Goal: Task Accomplishment & Management: Complete application form

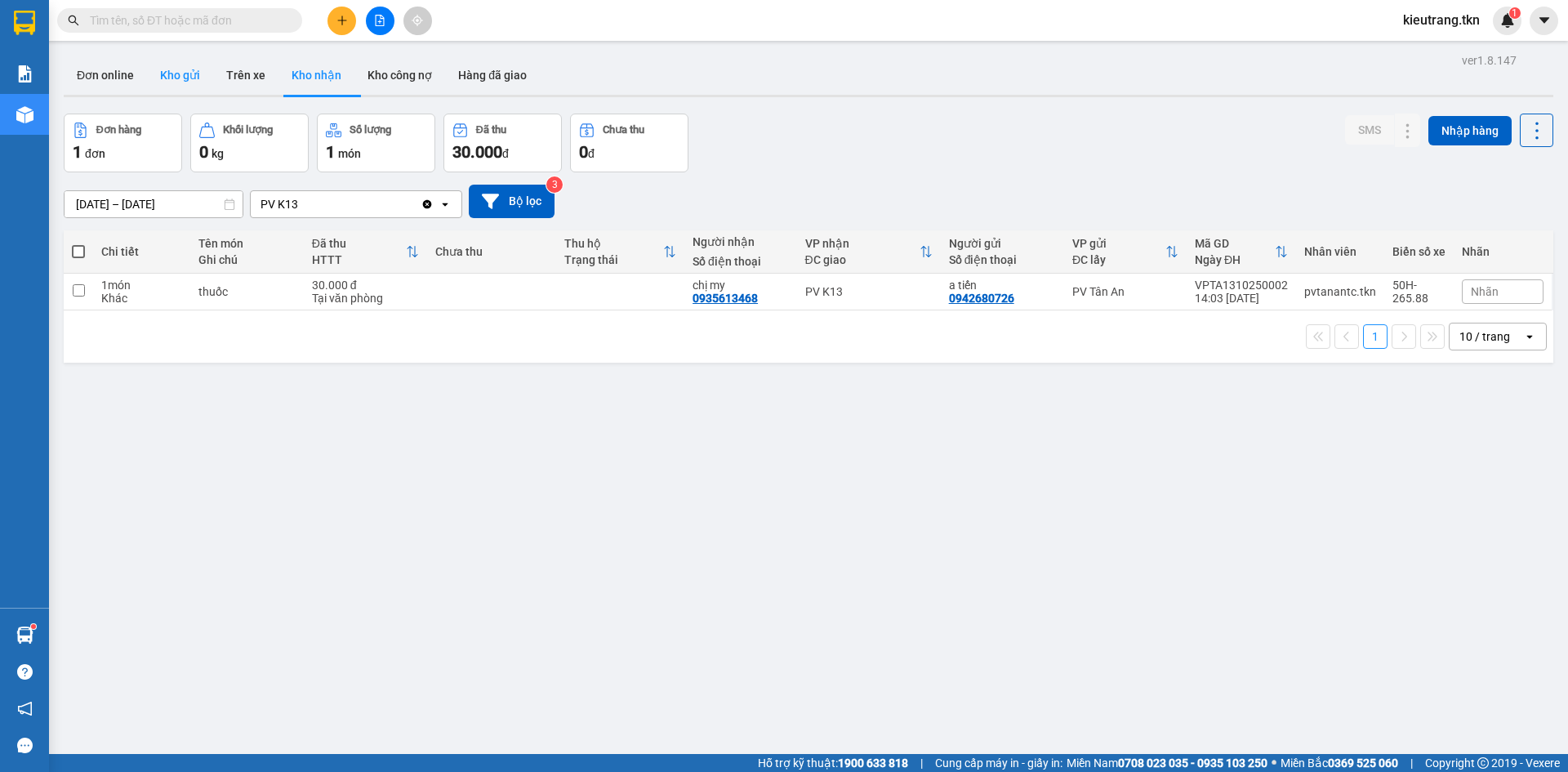
click at [172, 64] on button "Kho gửi" at bounding box center [180, 76] width 66 height 39
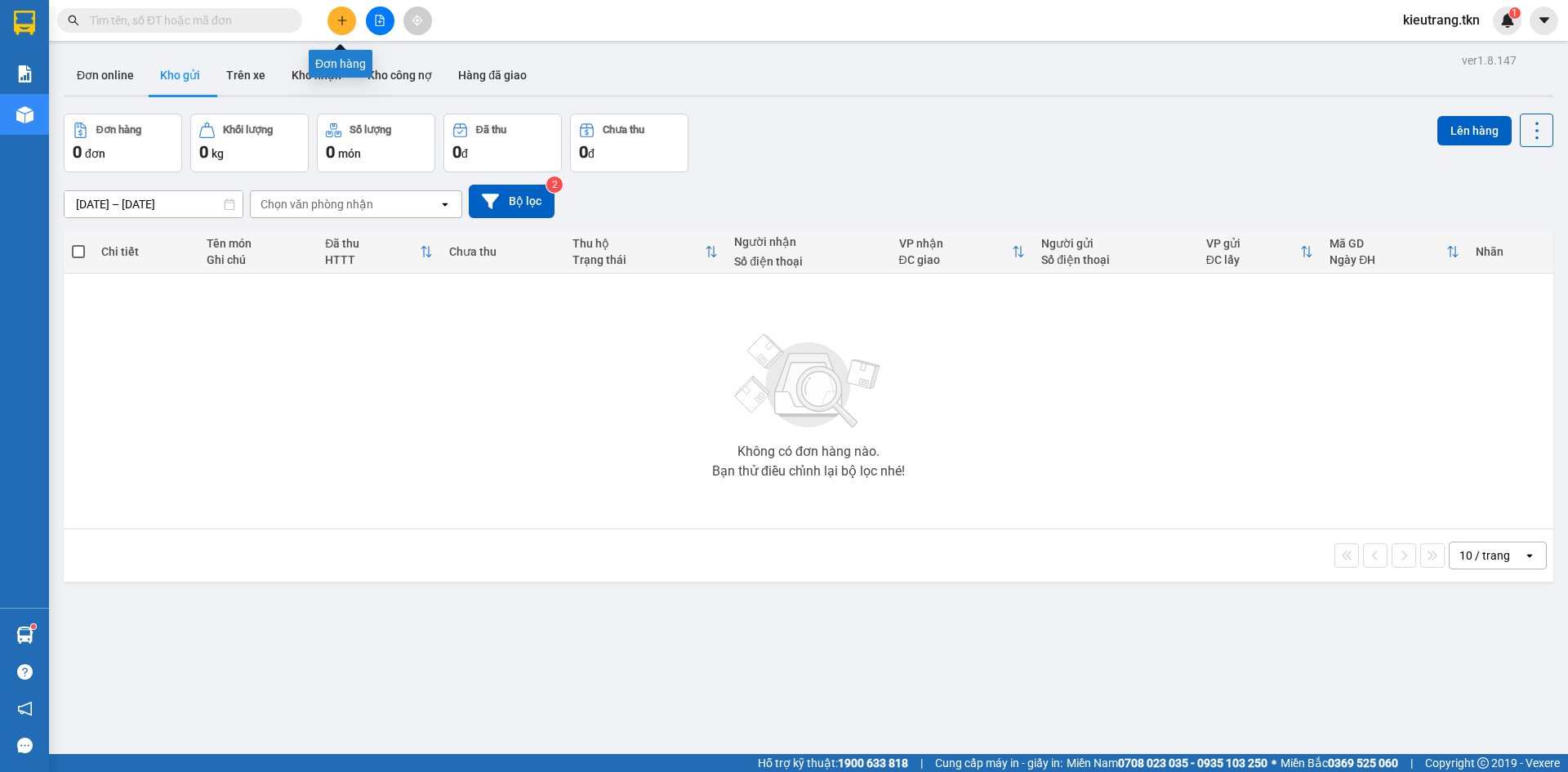
click at [350, 16] on button at bounding box center [342, 21] width 29 height 29
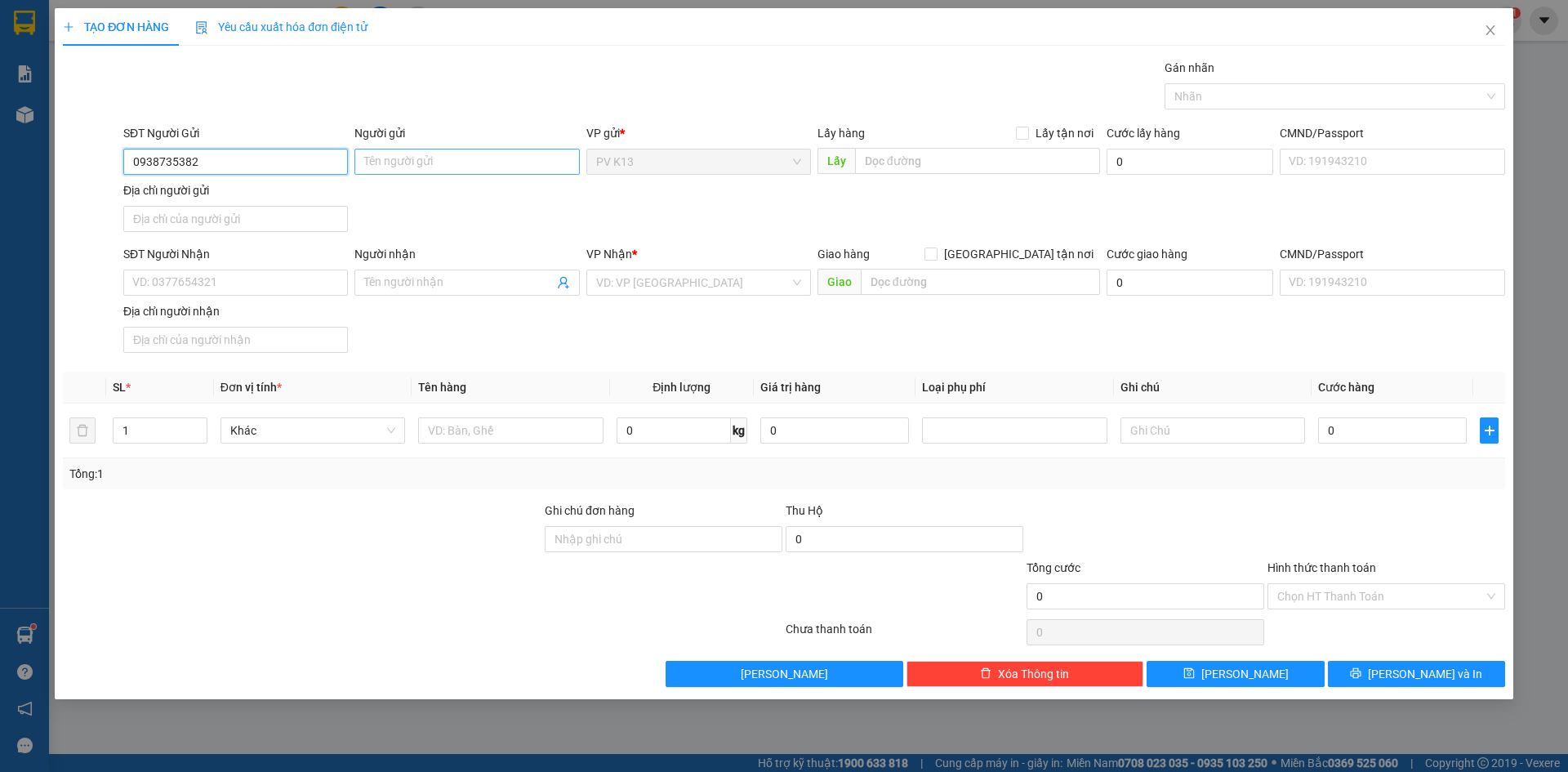
type input "0938735382"
click at [486, 166] on input "Người gửi" at bounding box center [467, 162] width 225 height 26
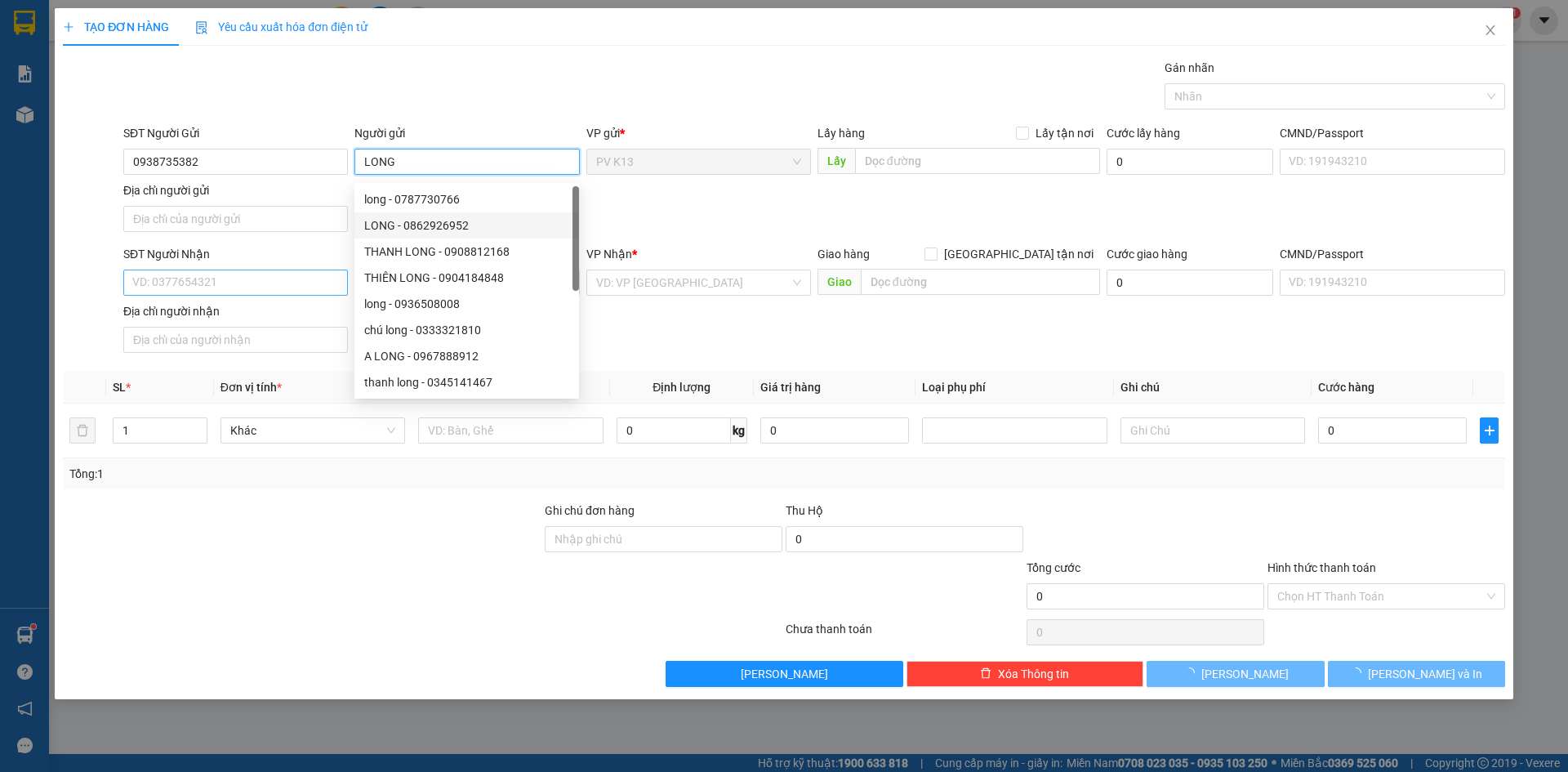
type input "LONG"
click at [222, 296] on input "SĐT Người Nhận" at bounding box center [236, 283] width 225 height 26
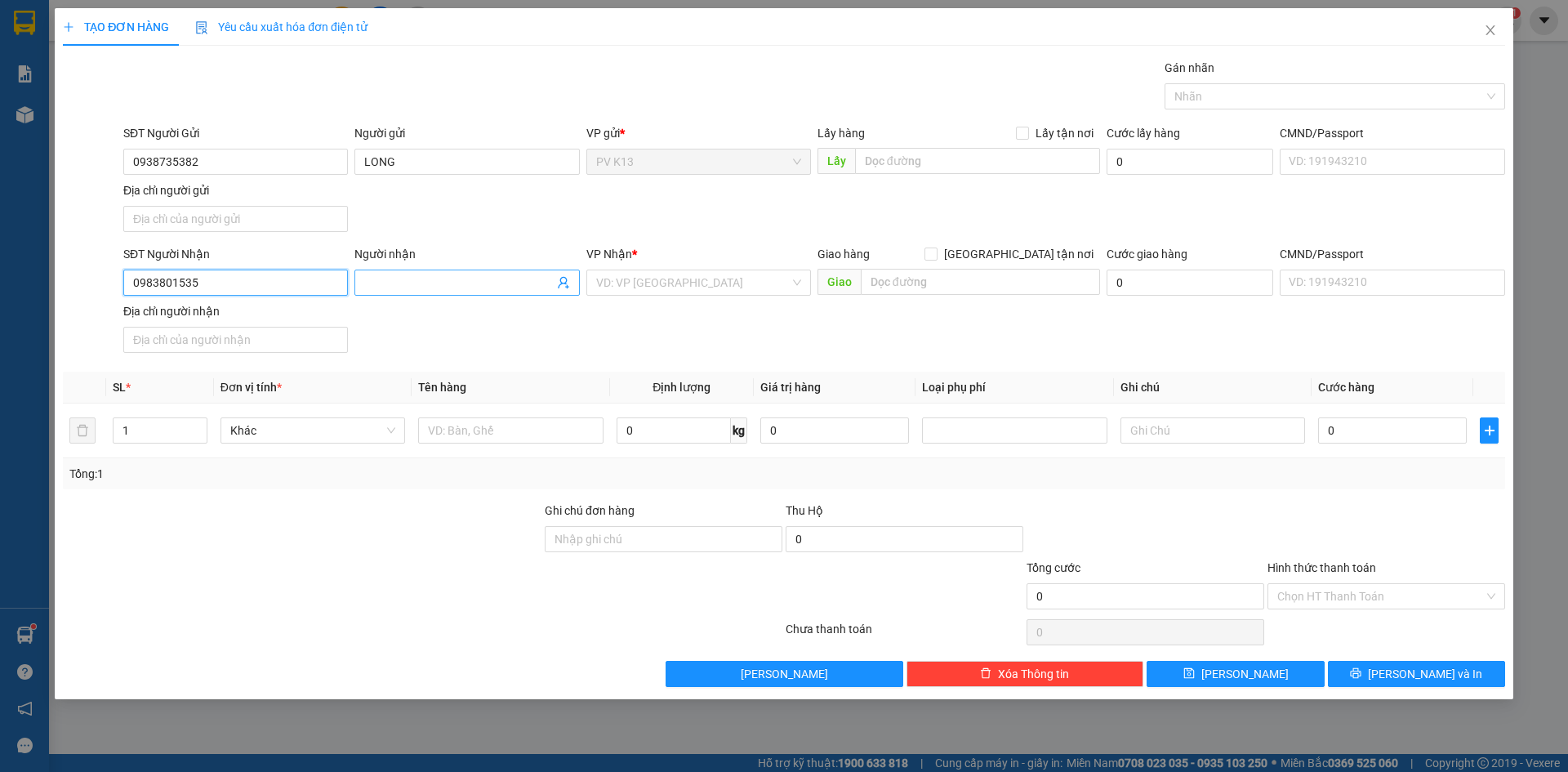
type input "0983801535"
click at [518, 292] on input "Người nhận" at bounding box center [459, 283] width 189 height 18
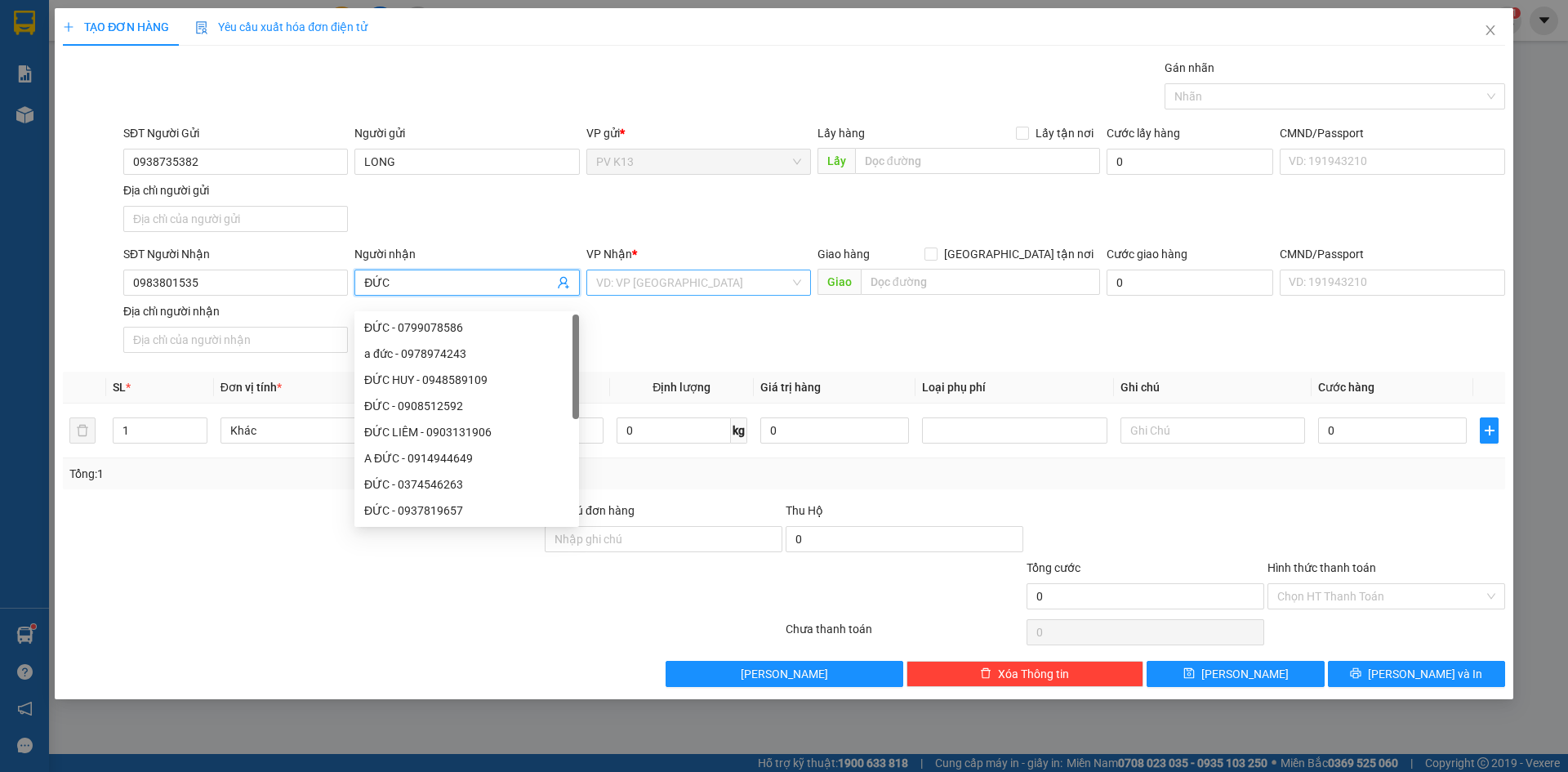
type input "ĐỨC"
click at [612, 288] on input "search" at bounding box center [693, 283] width 194 height 25
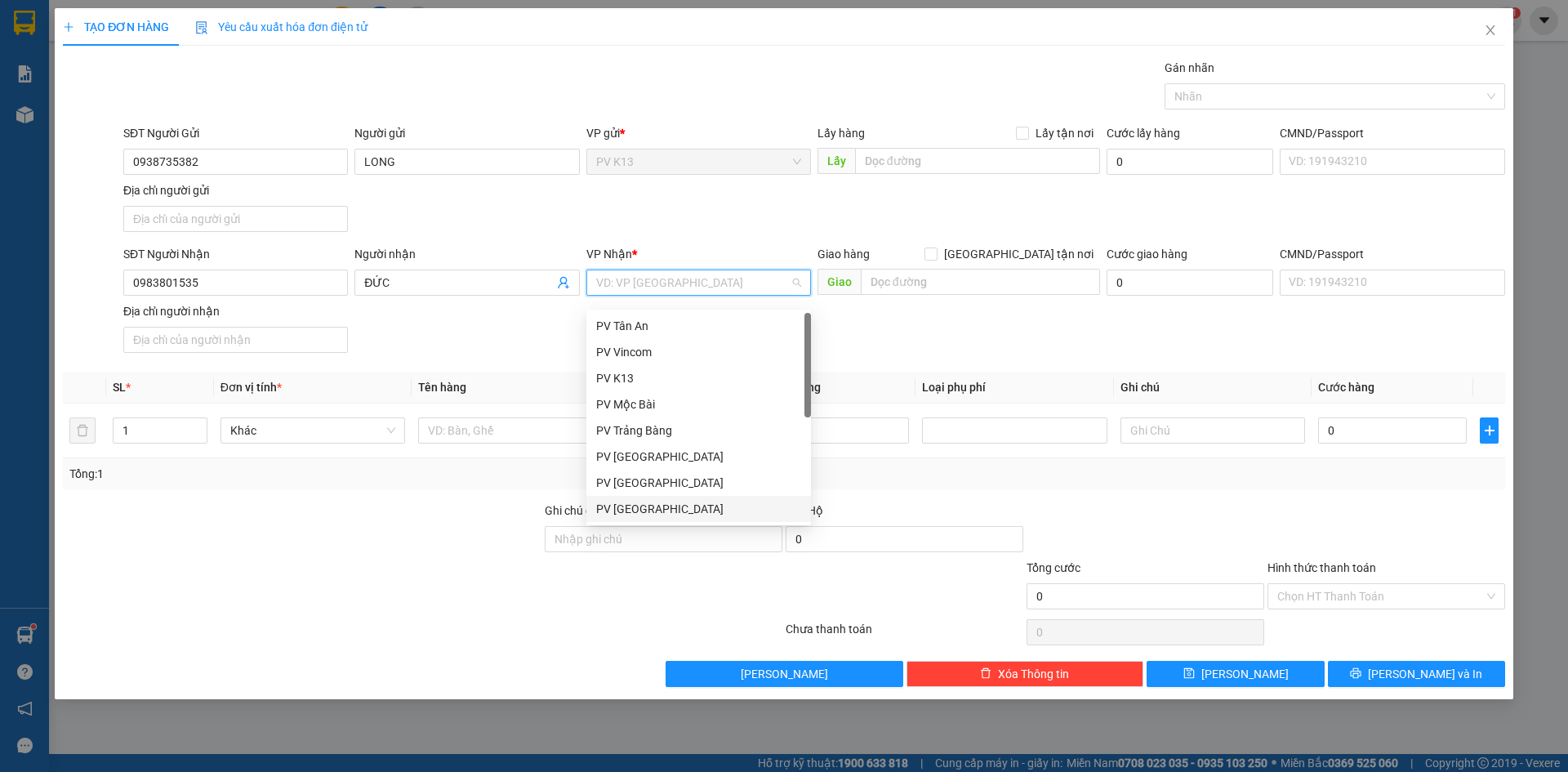
scroll to position [104, 0]
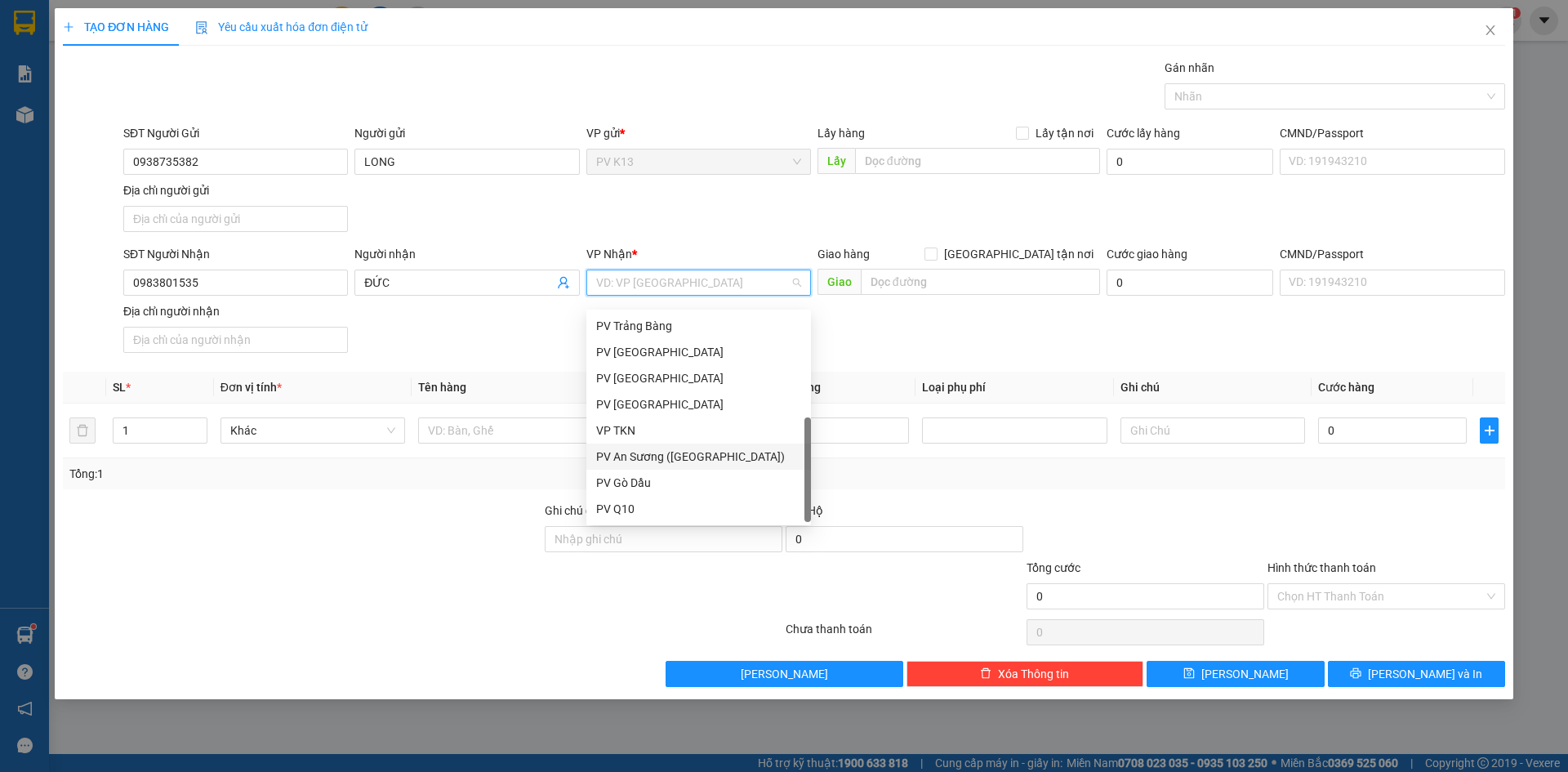
click at [652, 461] on div "PV An Sương ([GEOGRAPHIC_DATA])" at bounding box center [699, 457] width 205 height 18
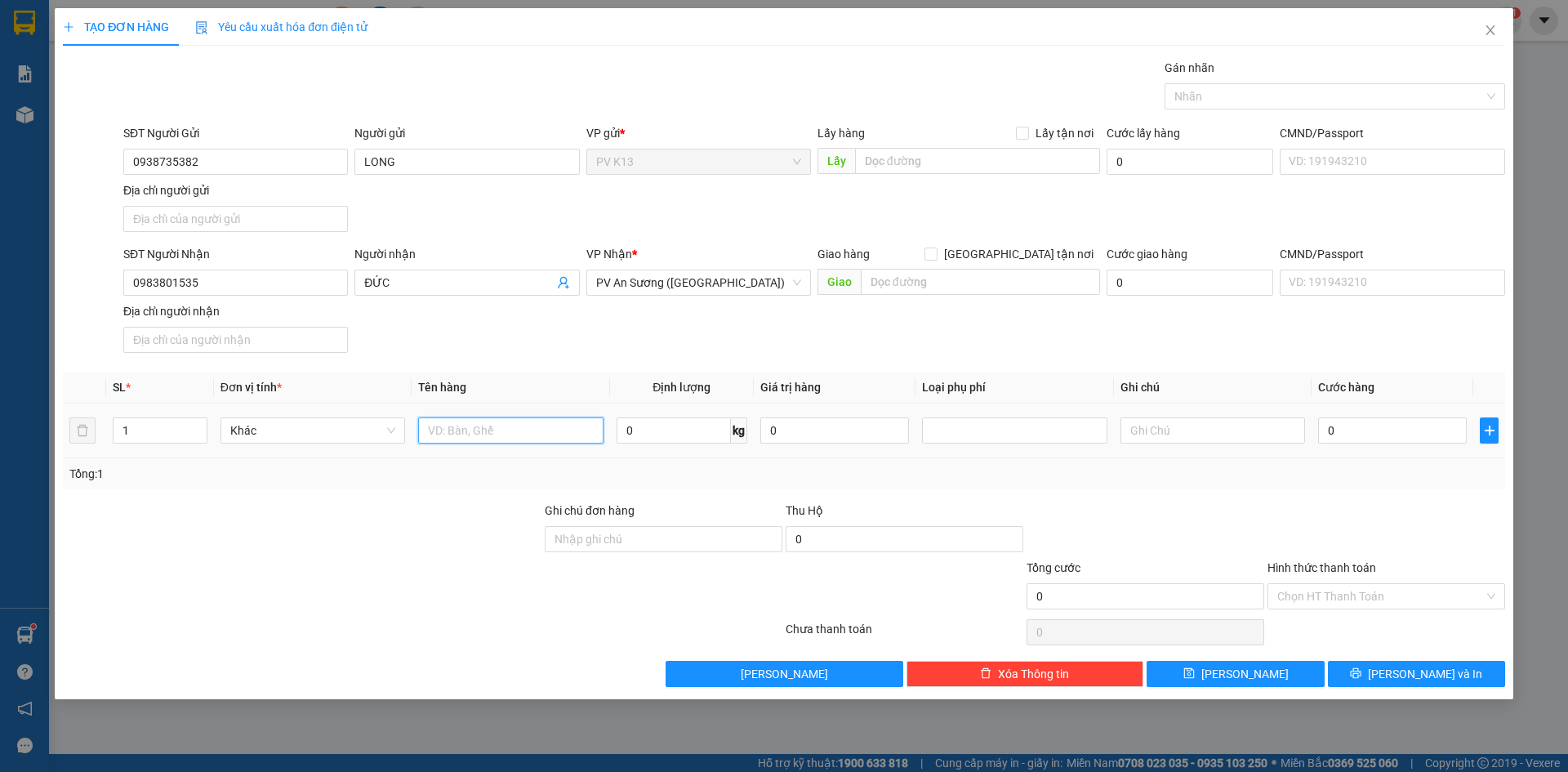
click at [505, 439] on input "text" at bounding box center [510, 430] width 185 height 26
click at [1216, 103] on div at bounding box center [1326, 96] width 316 height 20
type input "THÙNG THỰC PHẨM"
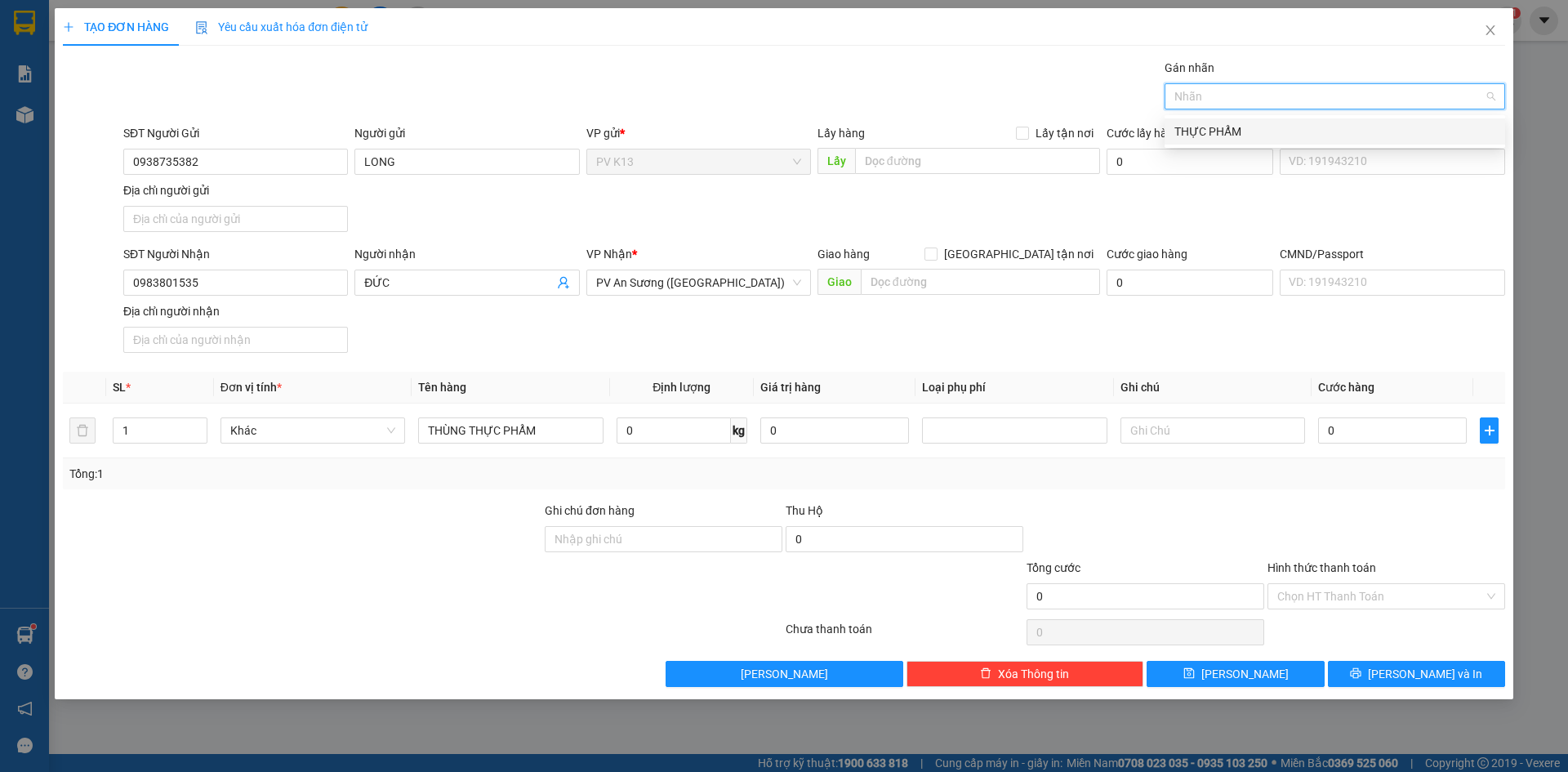
click at [1233, 140] on div "THỰC PHẨM" at bounding box center [1334, 131] width 341 height 26
click at [1354, 609] on input "Hình thức thanh toán" at bounding box center [1381, 596] width 207 height 25
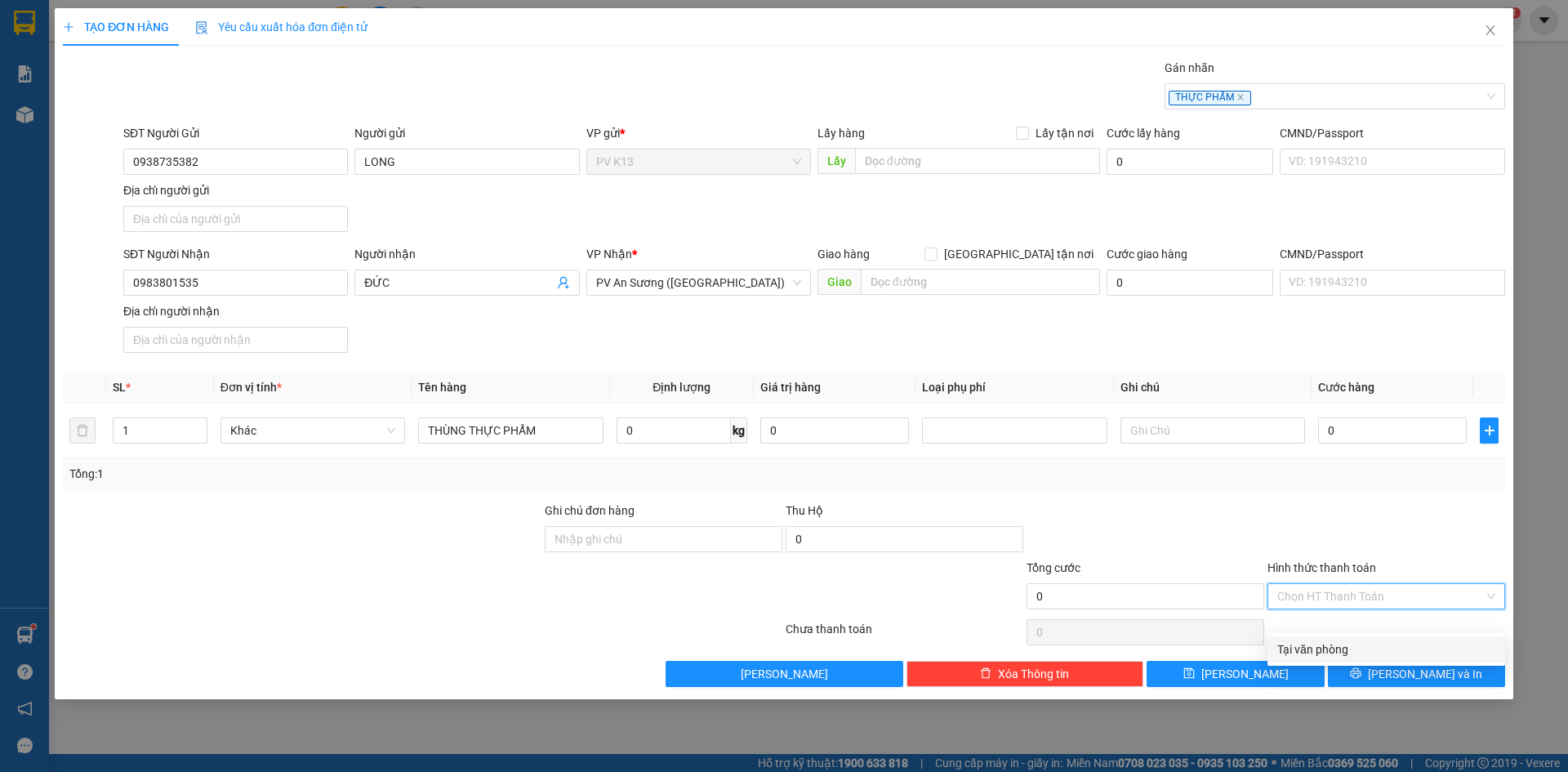
click at [1354, 659] on div "Tại văn phòng" at bounding box center [1386, 650] width 237 height 26
click at [1398, 687] on button "[PERSON_NAME] và In" at bounding box center [1416, 674] width 177 height 26
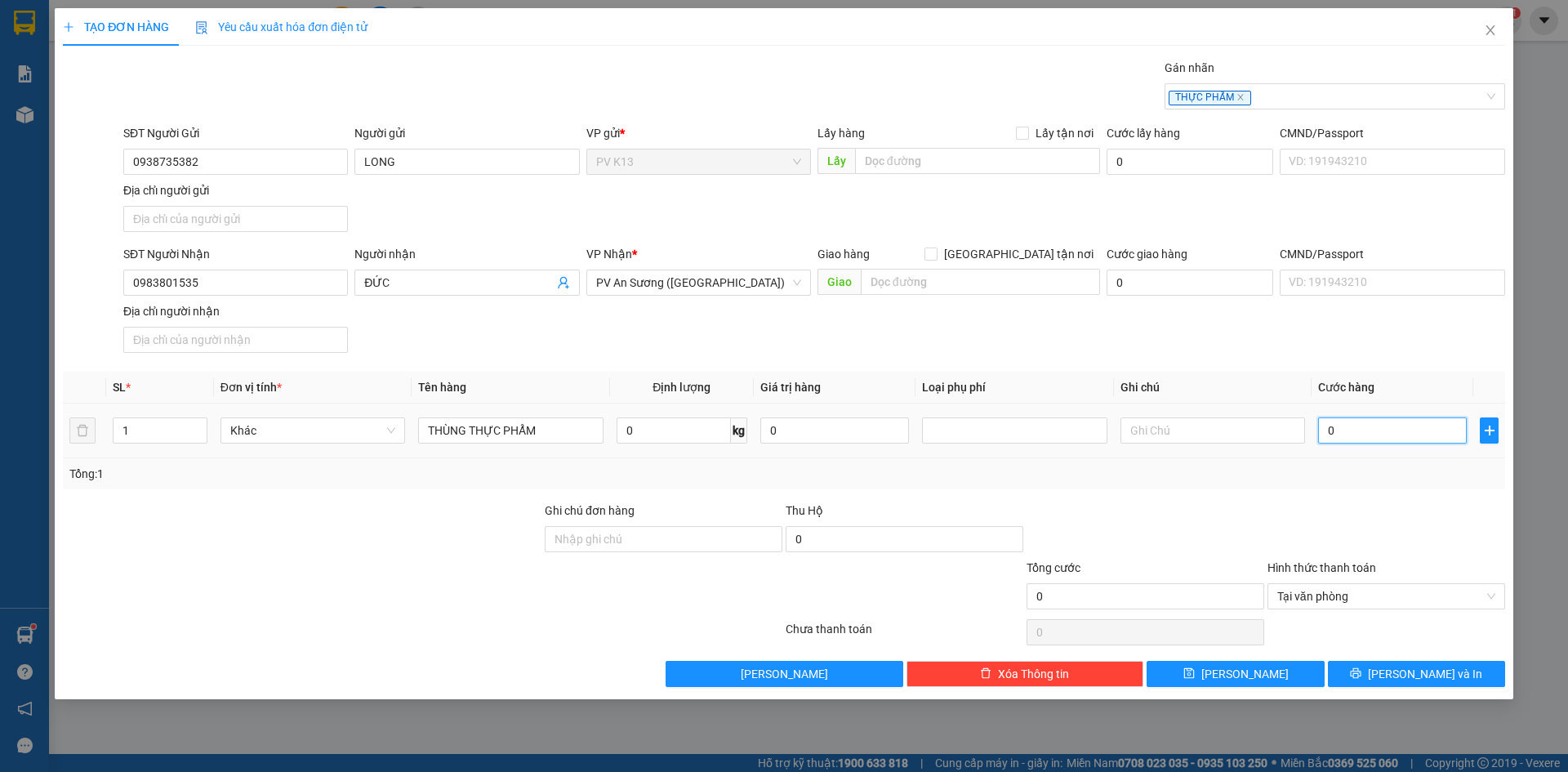
click at [1373, 443] on input "0" at bounding box center [1391, 430] width 149 height 26
type input "004"
type input "4"
type input "0.040"
type input "40"
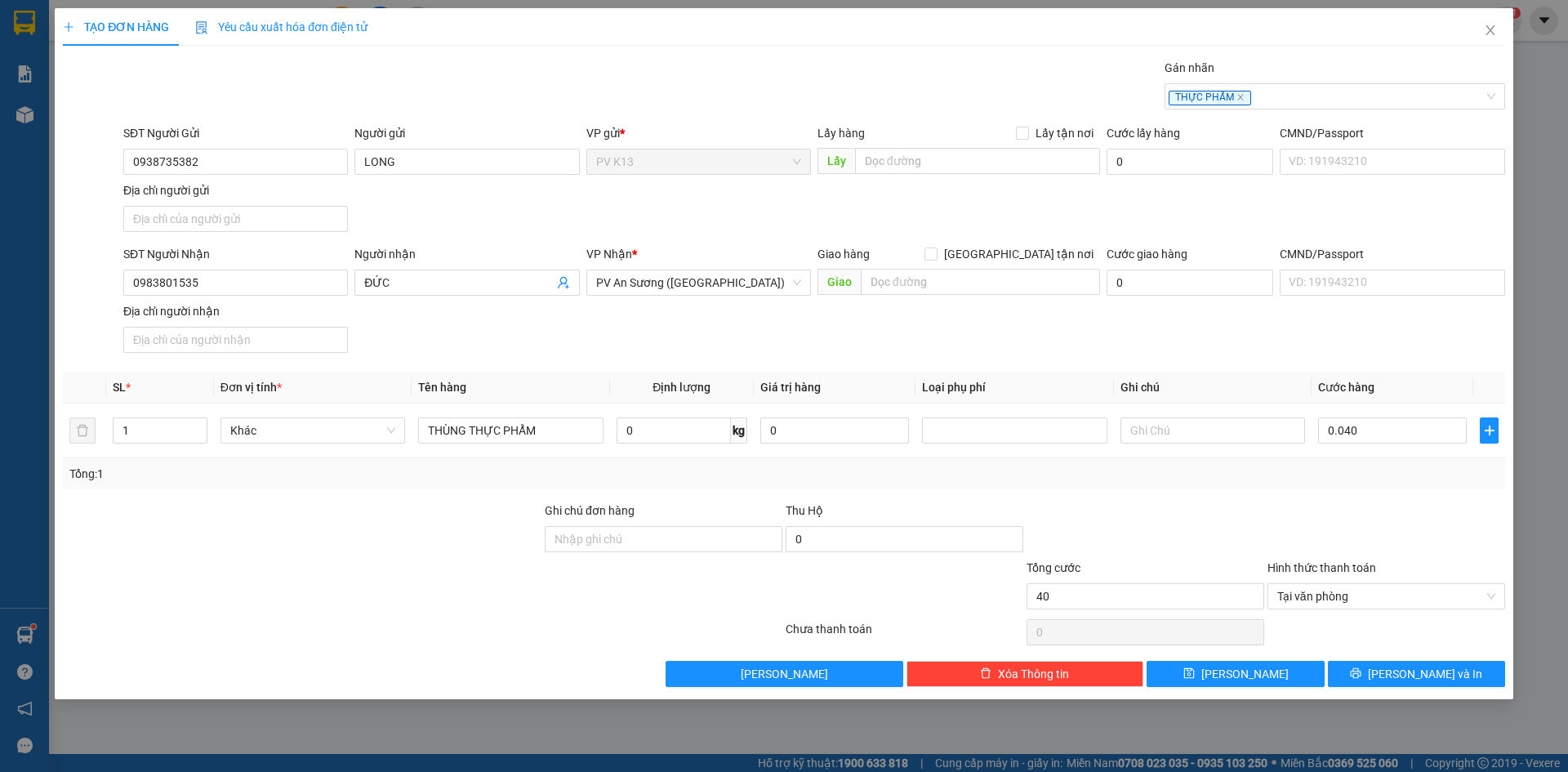
type input "40.000"
click at [1350, 489] on div "Tổng: 1" at bounding box center [784, 474] width 1442 height 31
click at [1361, 679] on icon "printer" at bounding box center [1355, 673] width 11 height 11
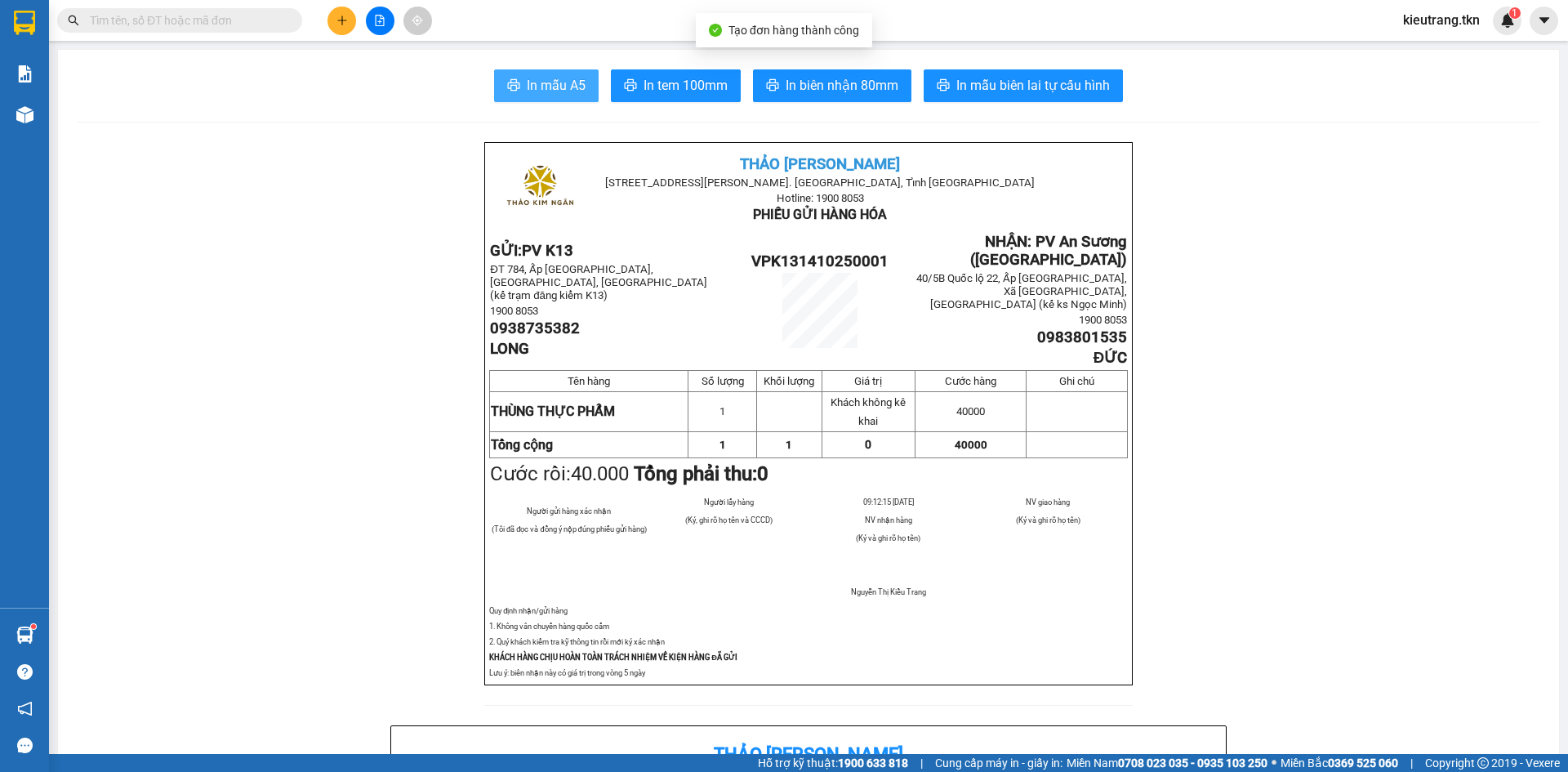
click at [520, 91] on button "In mẫu A5" at bounding box center [546, 86] width 104 height 33
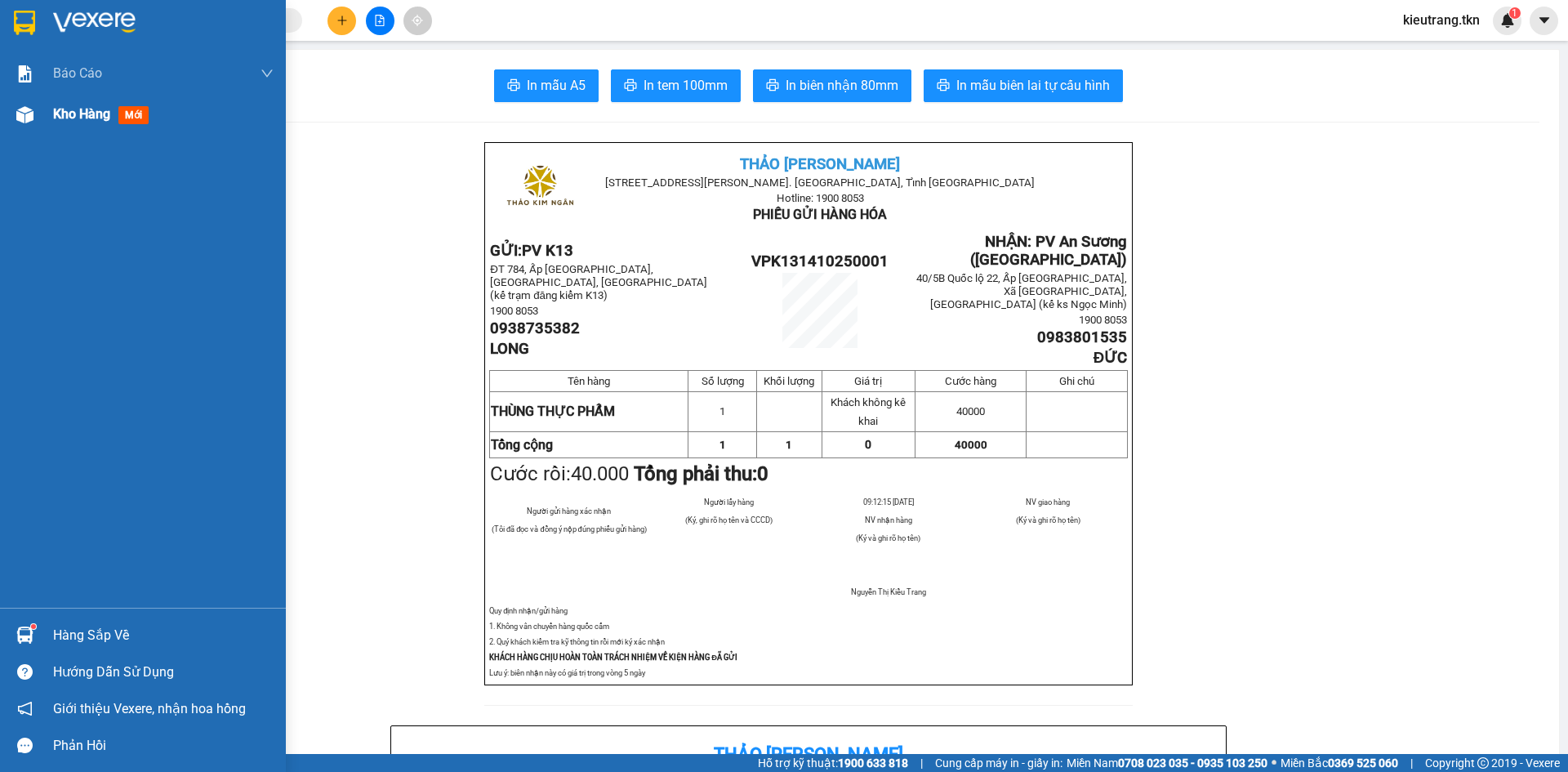
click at [57, 113] on span "Kho hàng" at bounding box center [82, 113] width 57 height 16
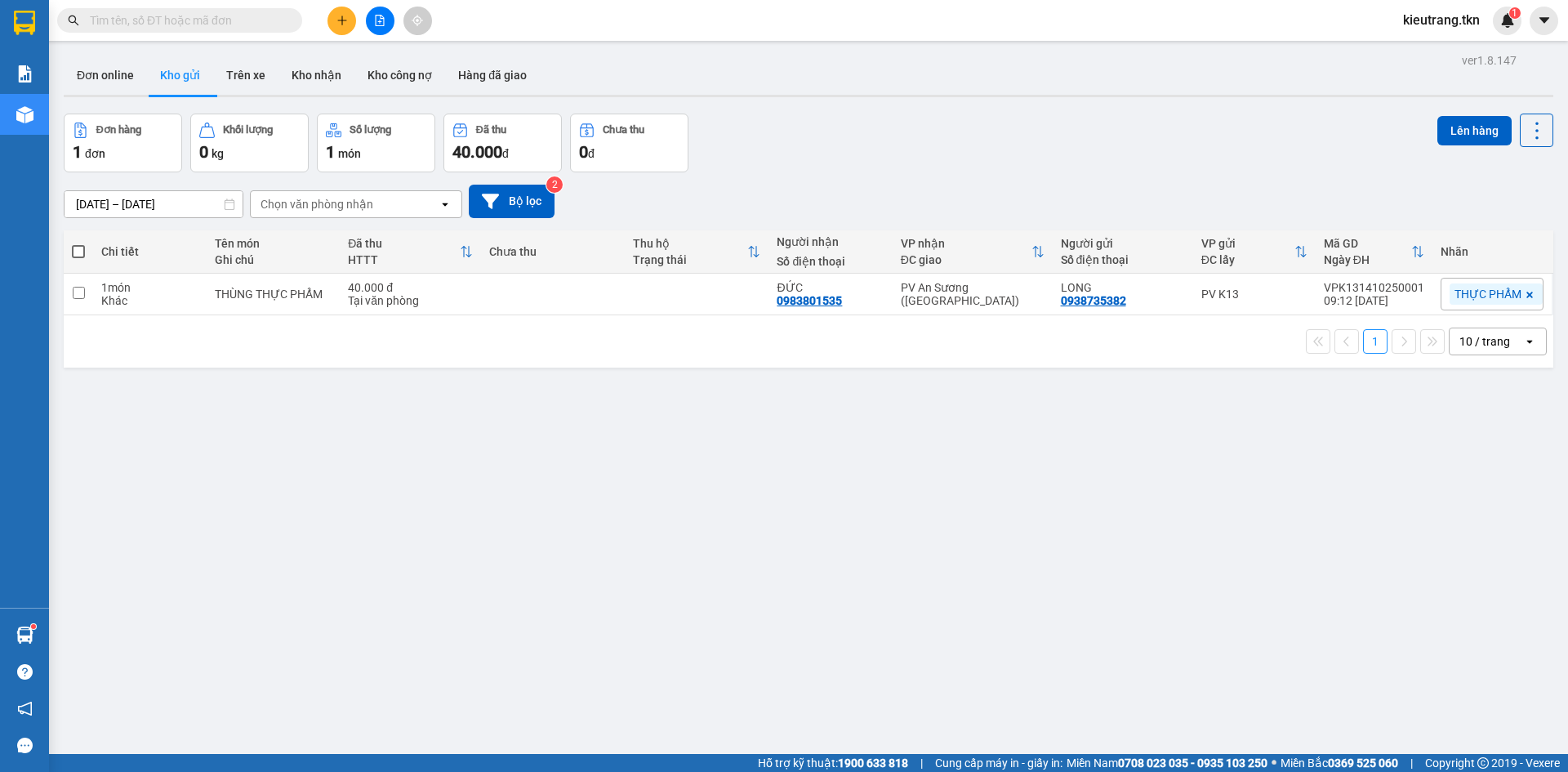
click at [195, 76] on button "Kho gửi" at bounding box center [180, 76] width 66 height 39
click at [71, 254] on th at bounding box center [79, 251] width 30 height 44
click at [79, 254] on span at bounding box center [79, 251] width 13 height 13
click at [78, 243] on input "checkbox" at bounding box center [78, 243] width 0 height 0
checkbox input "true"
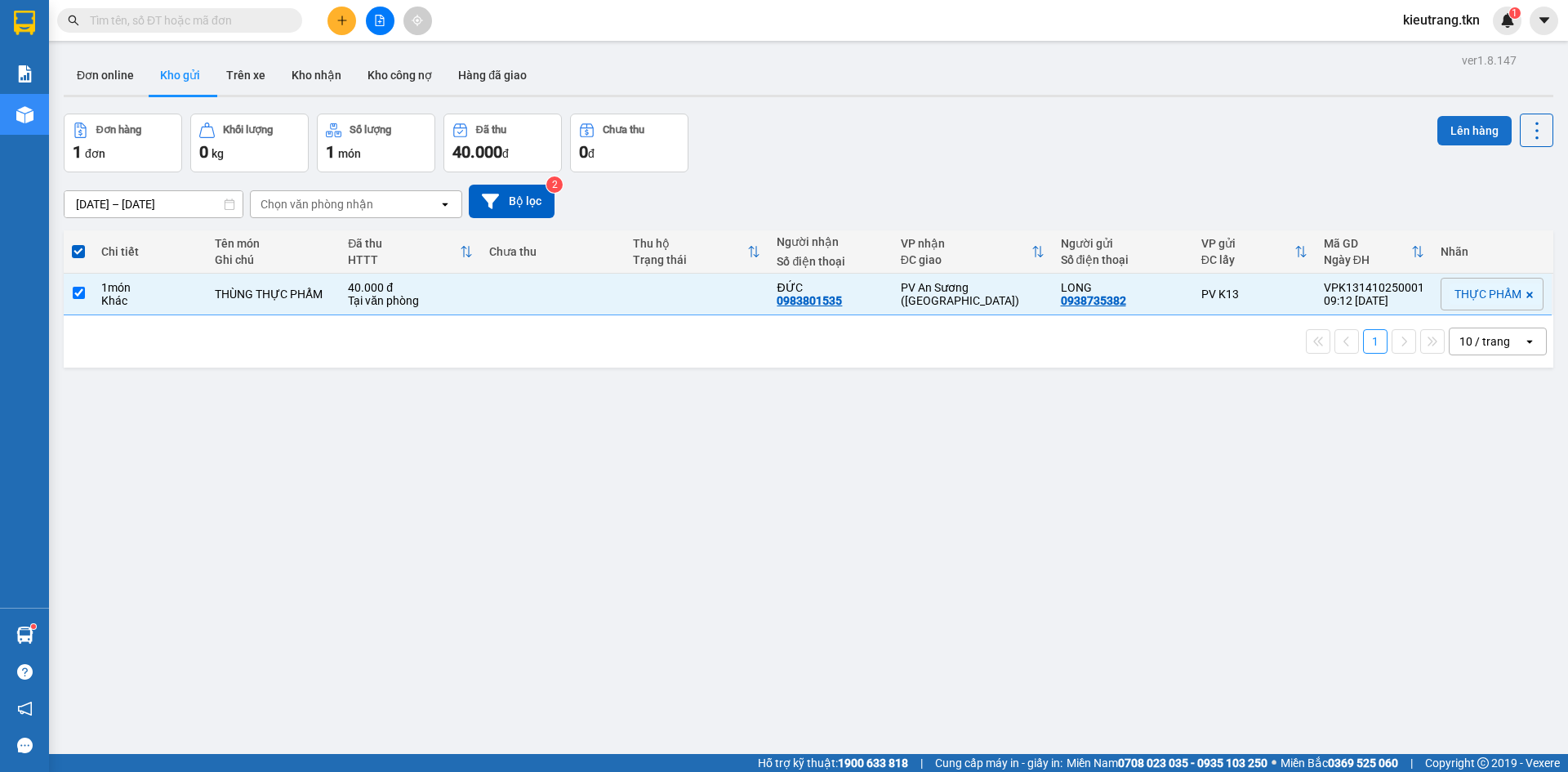
click at [1464, 131] on button "Lên hàng" at bounding box center [1474, 131] width 75 height 30
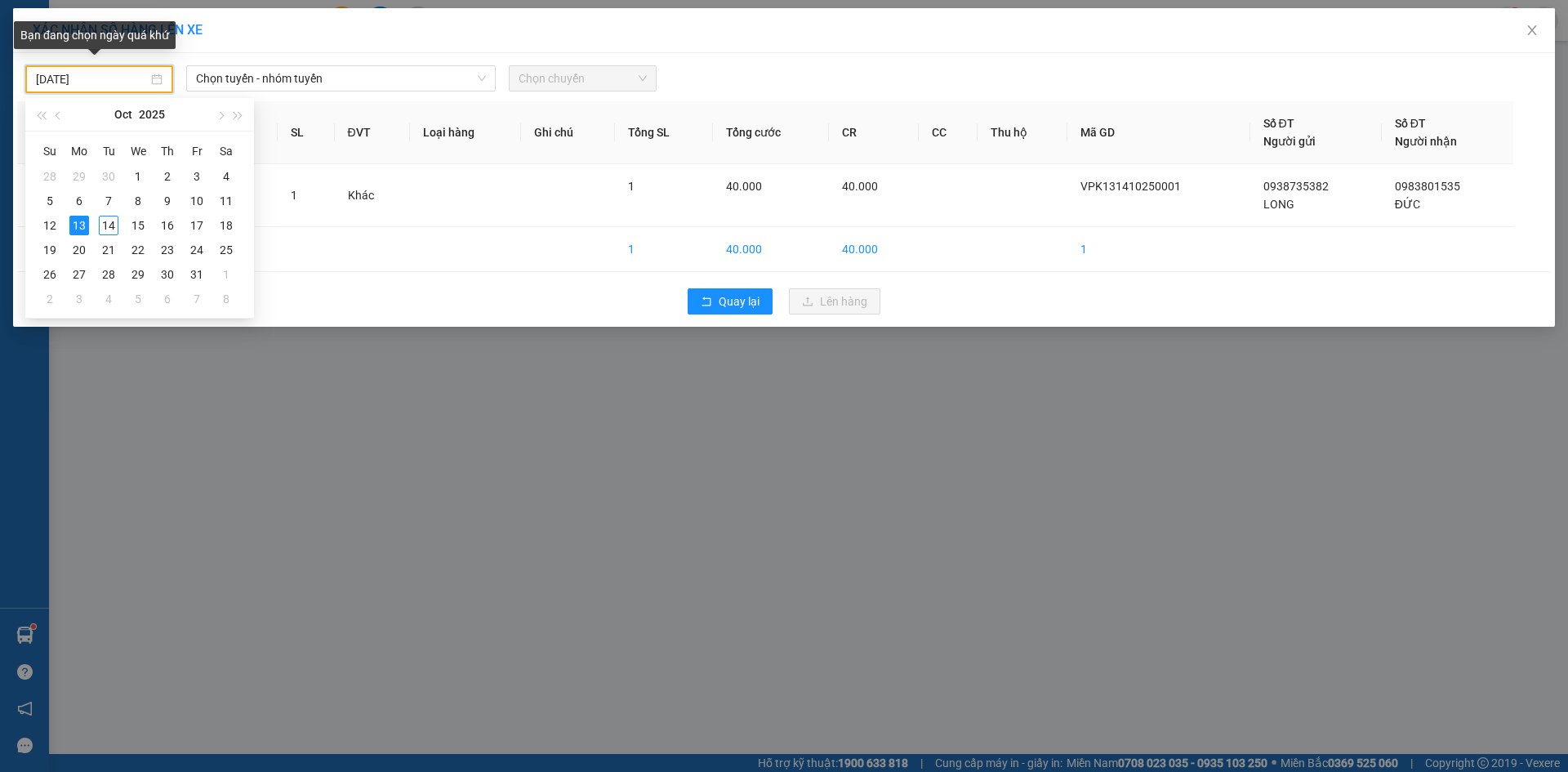
click at [135, 78] on input "[DATE]" at bounding box center [92, 80] width 112 height 18
click at [111, 227] on div "14" at bounding box center [108, 226] width 20 height 20
type input "[DATE]"
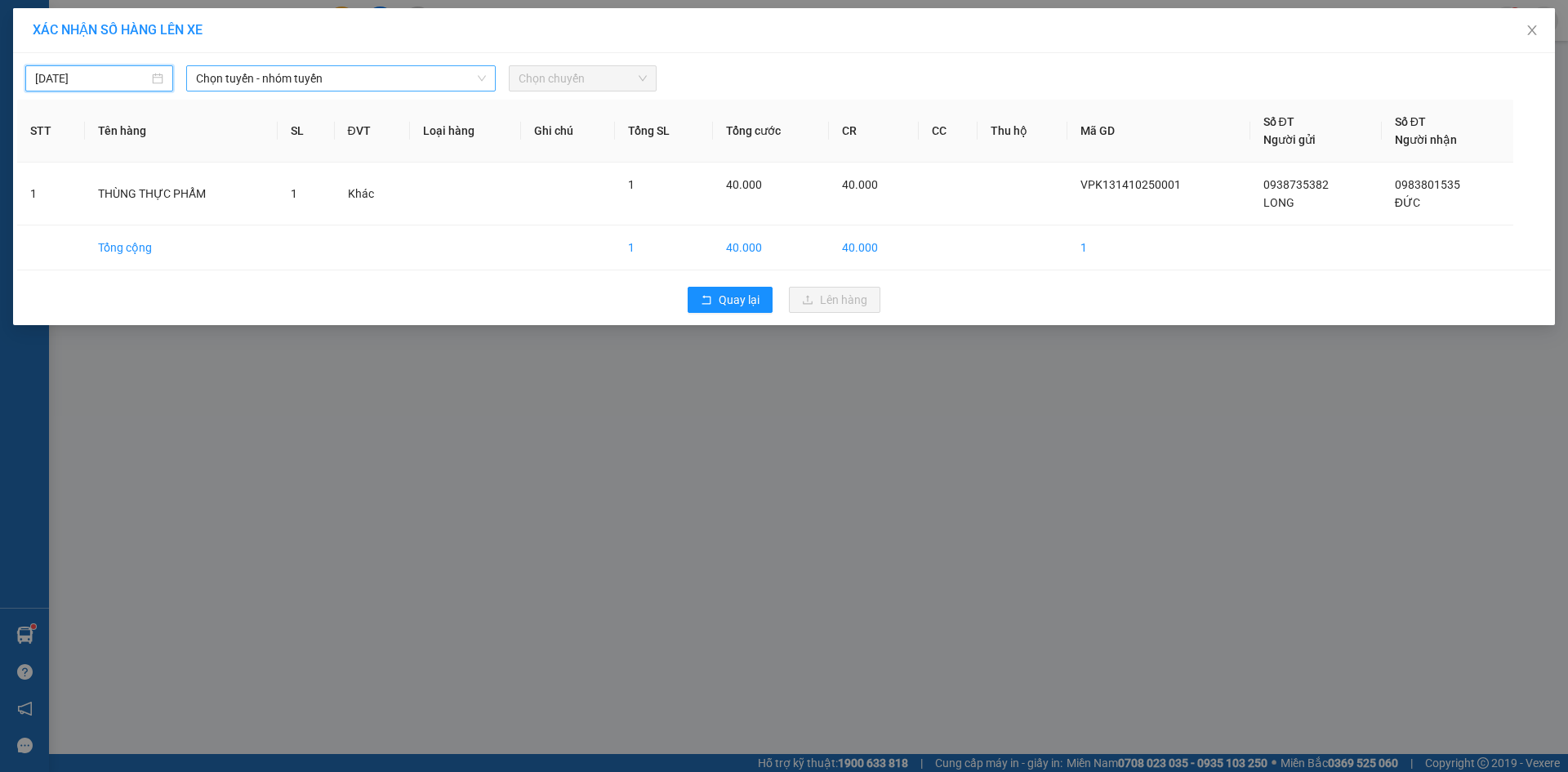
click at [286, 76] on span "Chọn tuyến - nhóm tuyến" at bounding box center [341, 79] width 290 height 25
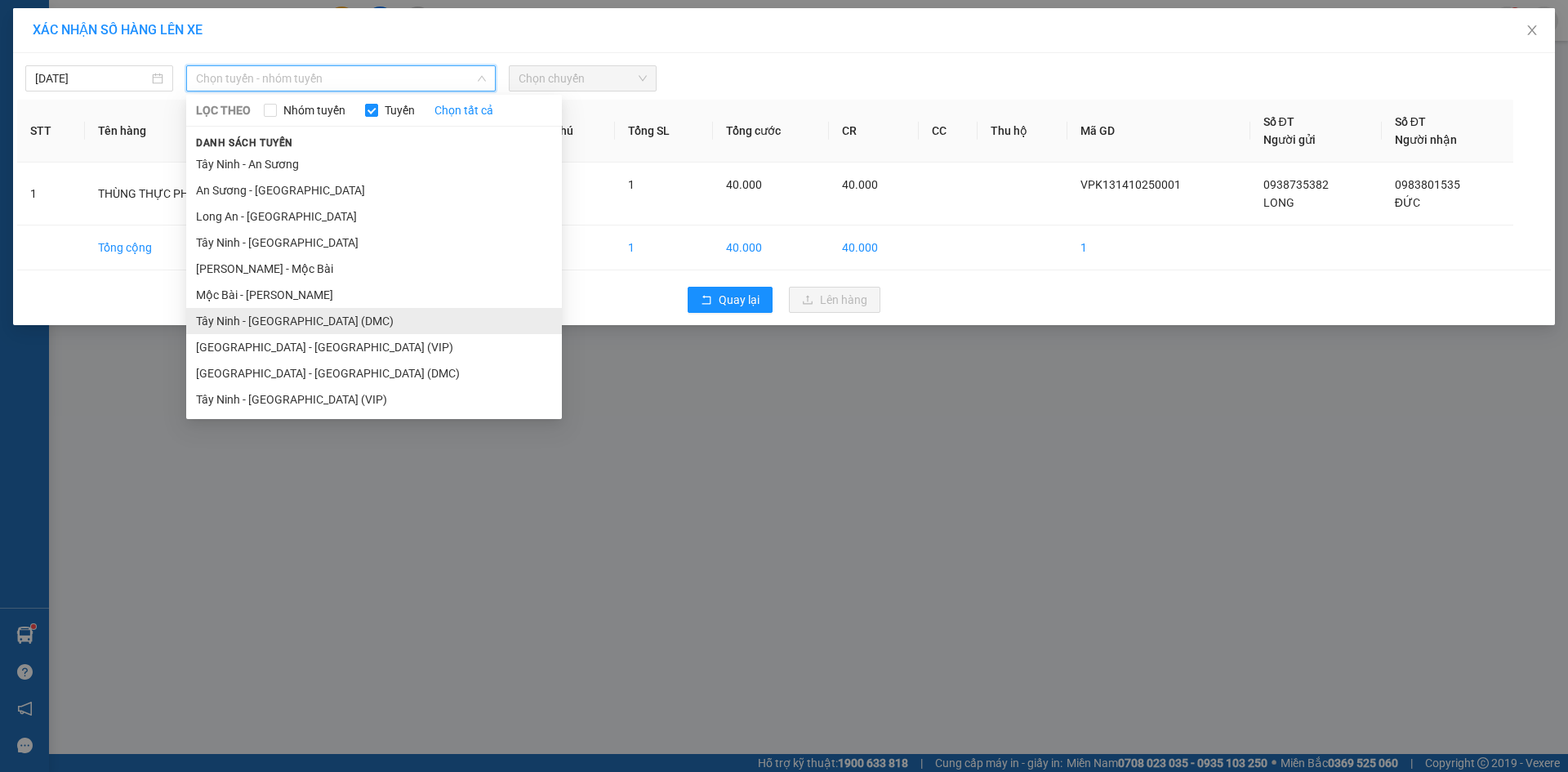
click at [302, 330] on li "Tây Ninh - [GEOGRAPHIC_DATA] (DMC)" at bounding box center [374, 321] width 376 height 26
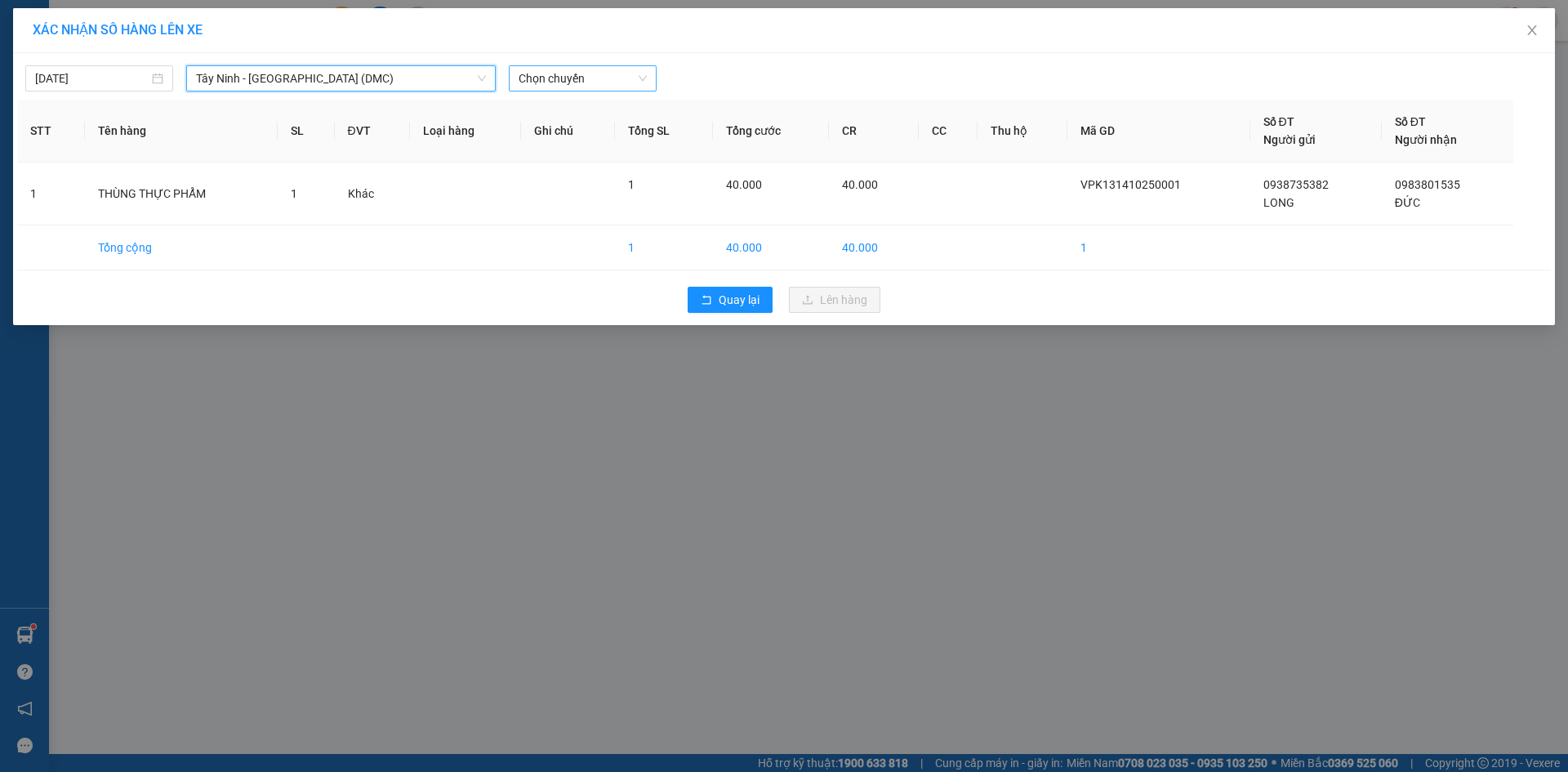
click at [550, 81] on span "Chọn chuyến" at bounding box center [583, 79] width 128 height 25
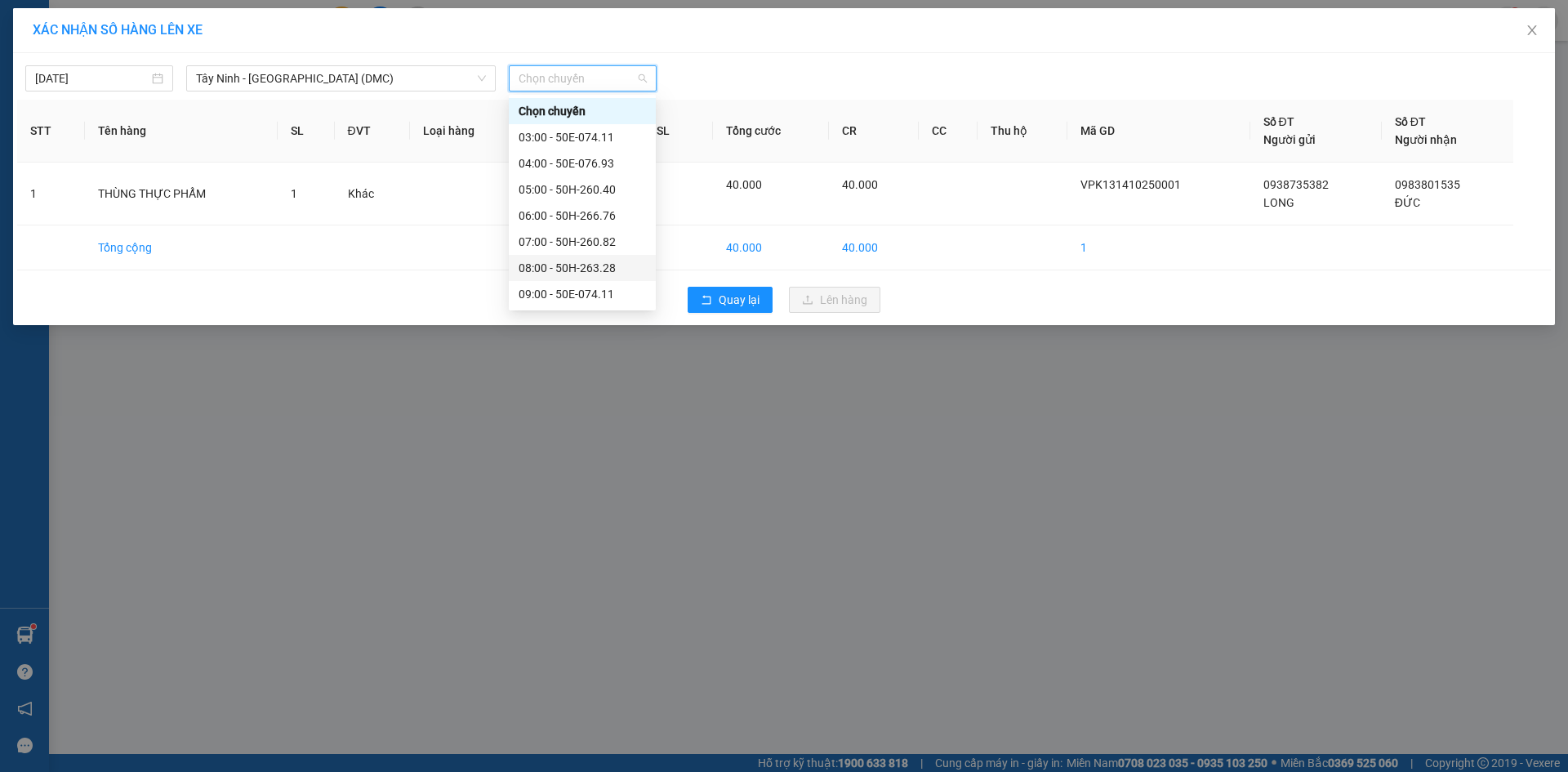
scroll to position [163, 0]
click at [571, 139] on div "09:00 - 50E-074.11" at bounding box center [582, 131] width 127 height 18
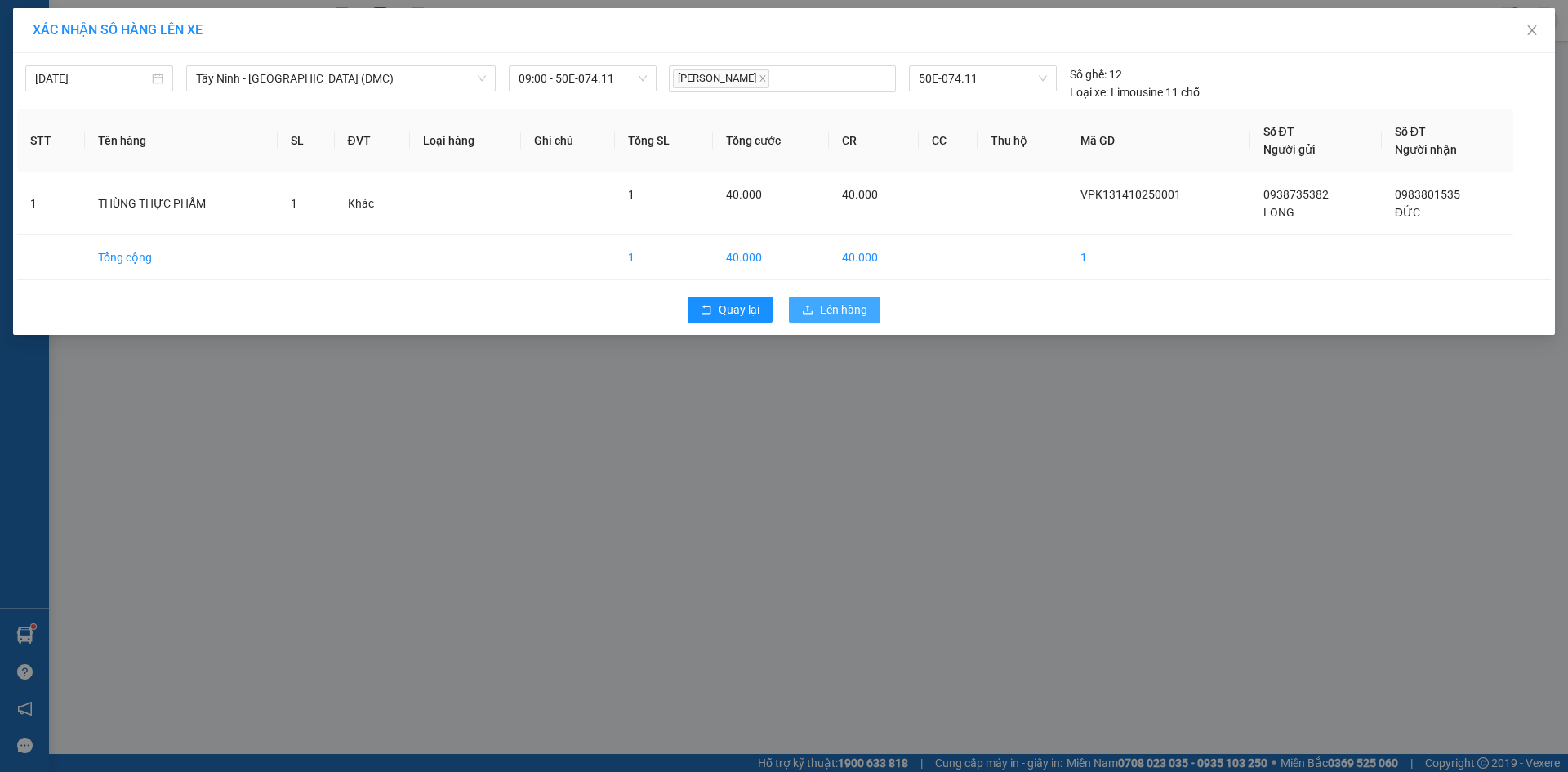
click at [837, 319] on span "Lên hàng" at bounding box center [844, 310] width 48 height 18
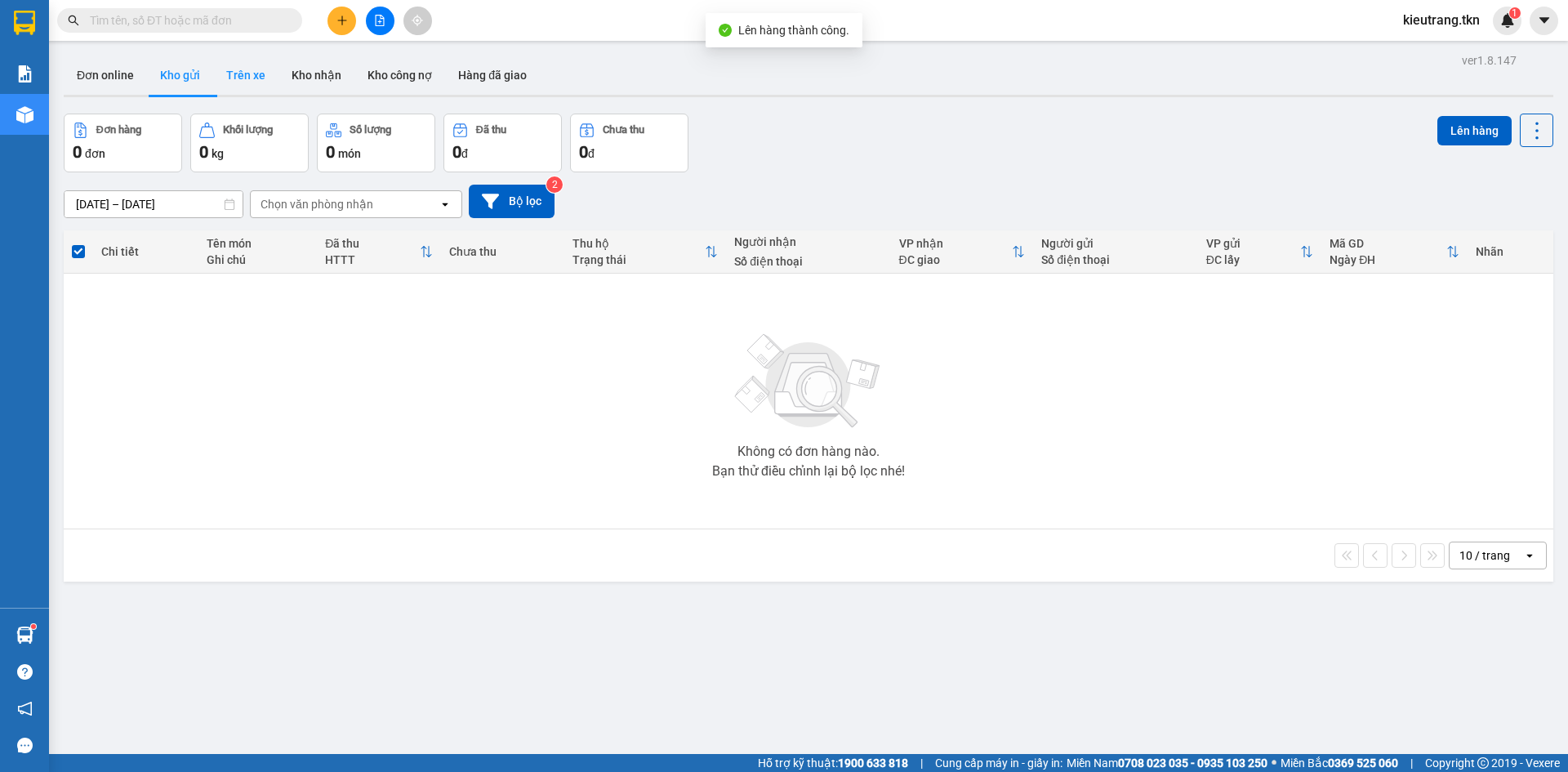
click at [265, 73] on button "Trên xe" at bounding box center [246, 76] width 66 height 39
